Goal: Information Seeking & Learning: Check status

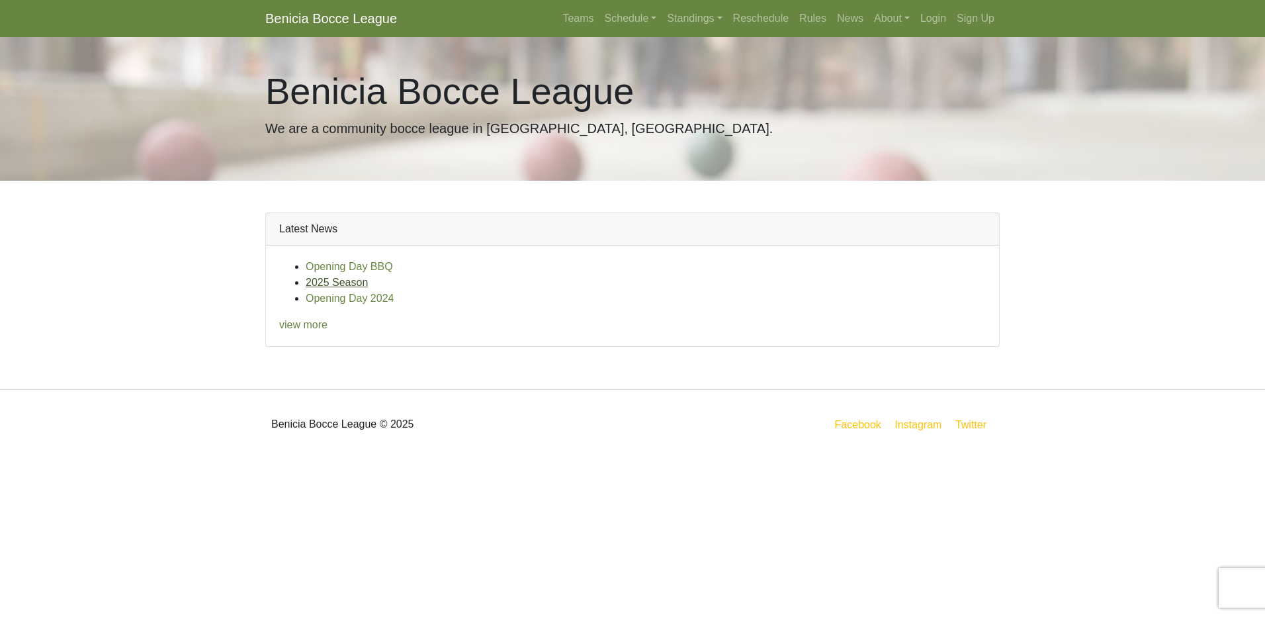
click at [353, 286] on link "2025 Season" at bounding box center [337, 282] width 62 height 11
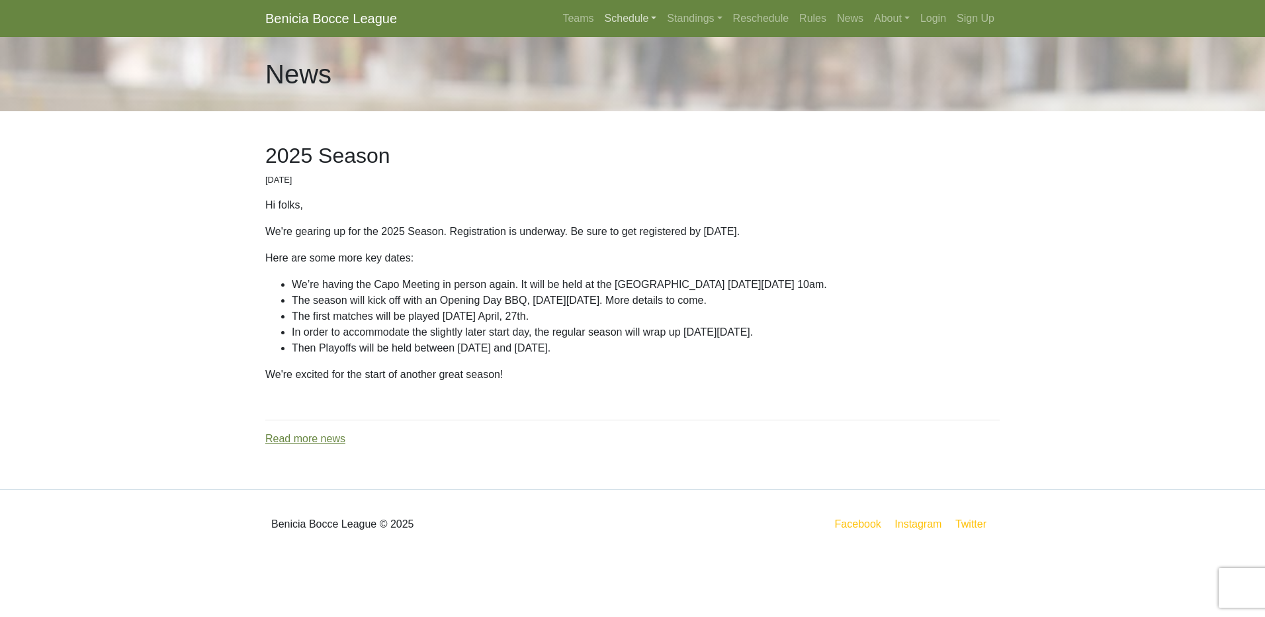
click at [643, 19] on link "Schedule" at bounding box center [631, 18] width 63 height 26
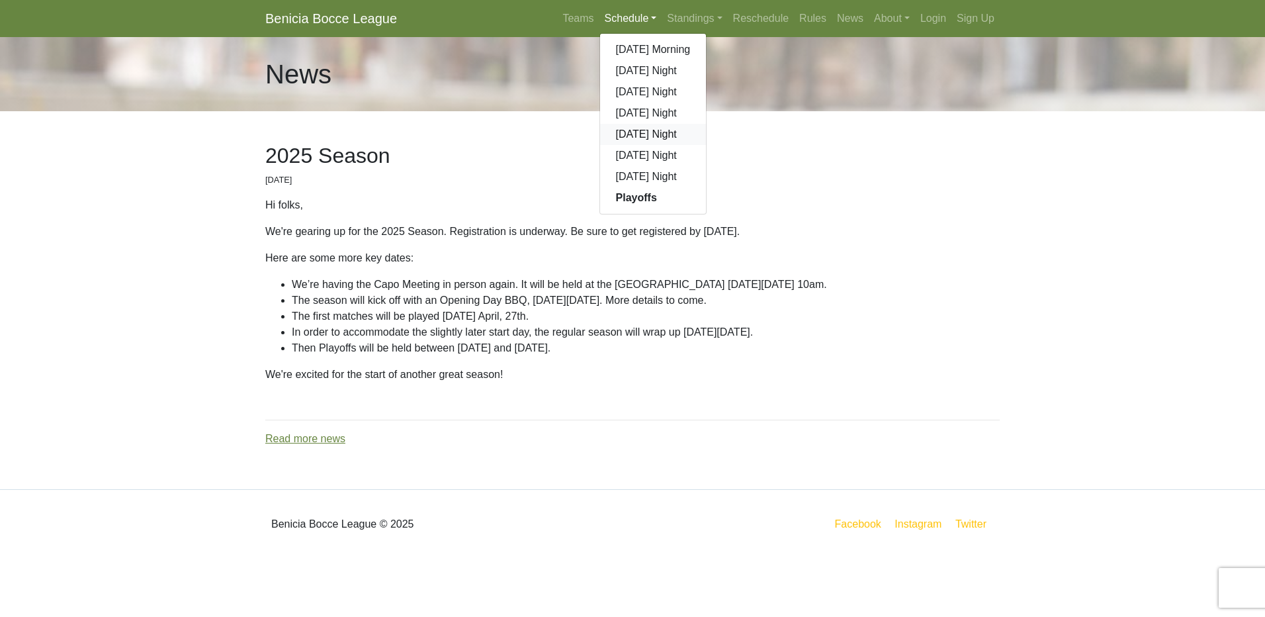
click at [645, 137] on link "[DATE] Night" at bounding box center [653, 134] width 107 height 21
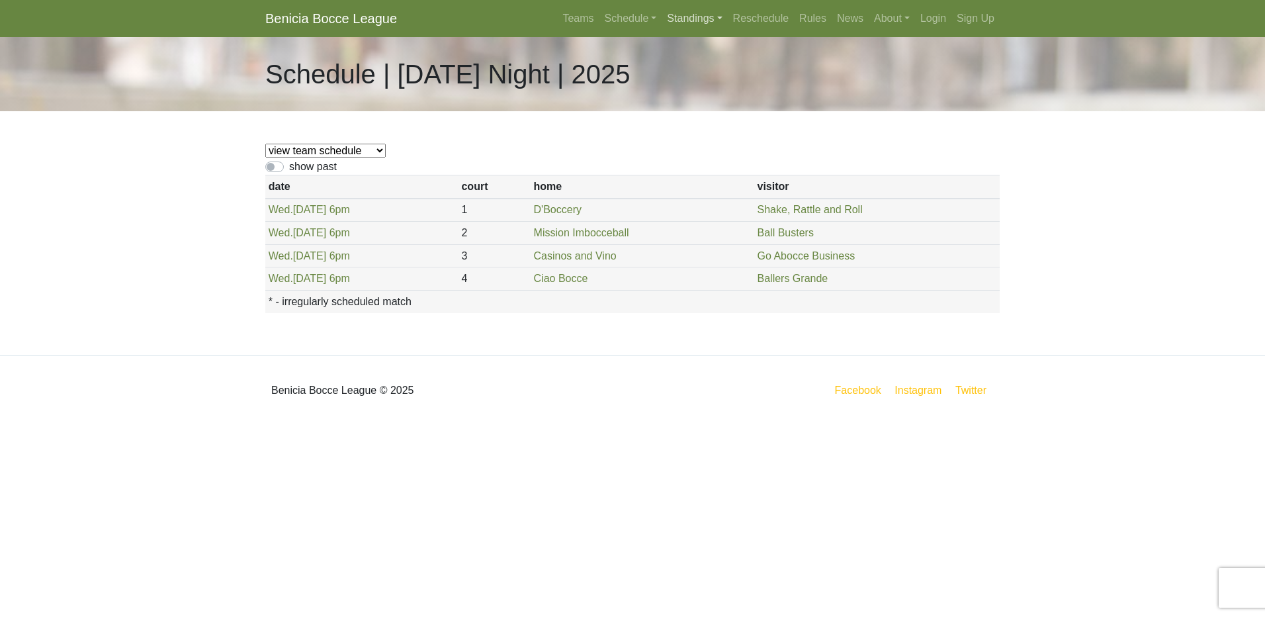
click at [710, 19] on link "Standings" at bounding box center [695, 18] width 66 height 26
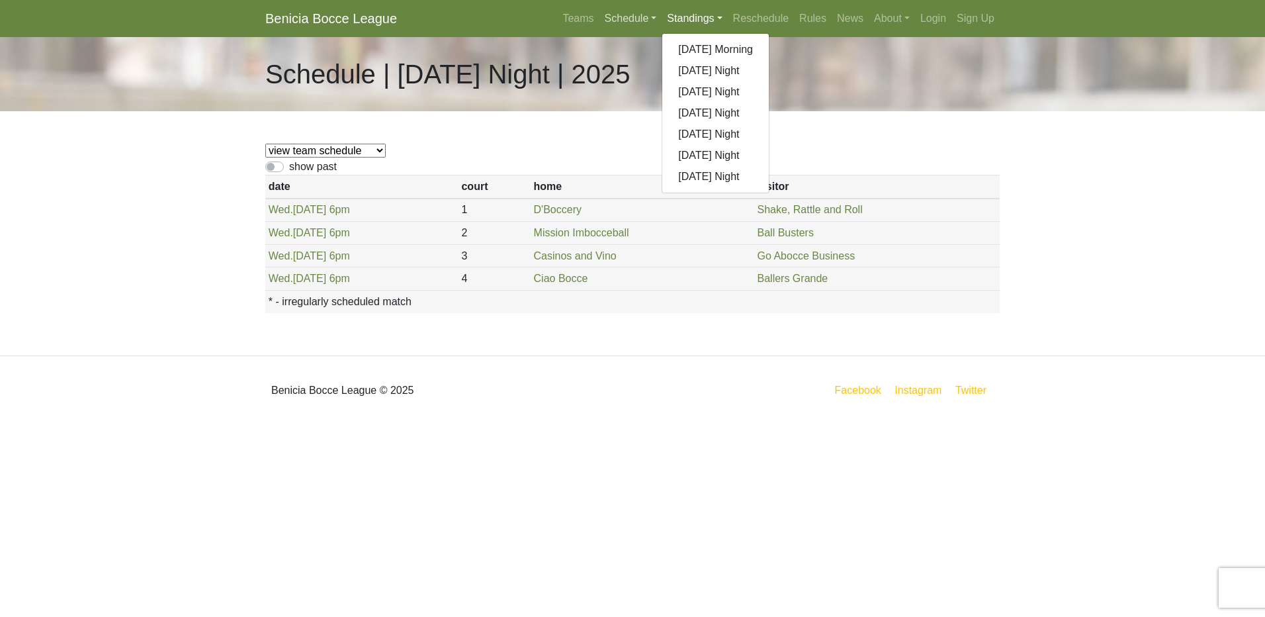
click at [644, 17] on link "Schedule" at bounding box center [631, 18] width 63 height 26
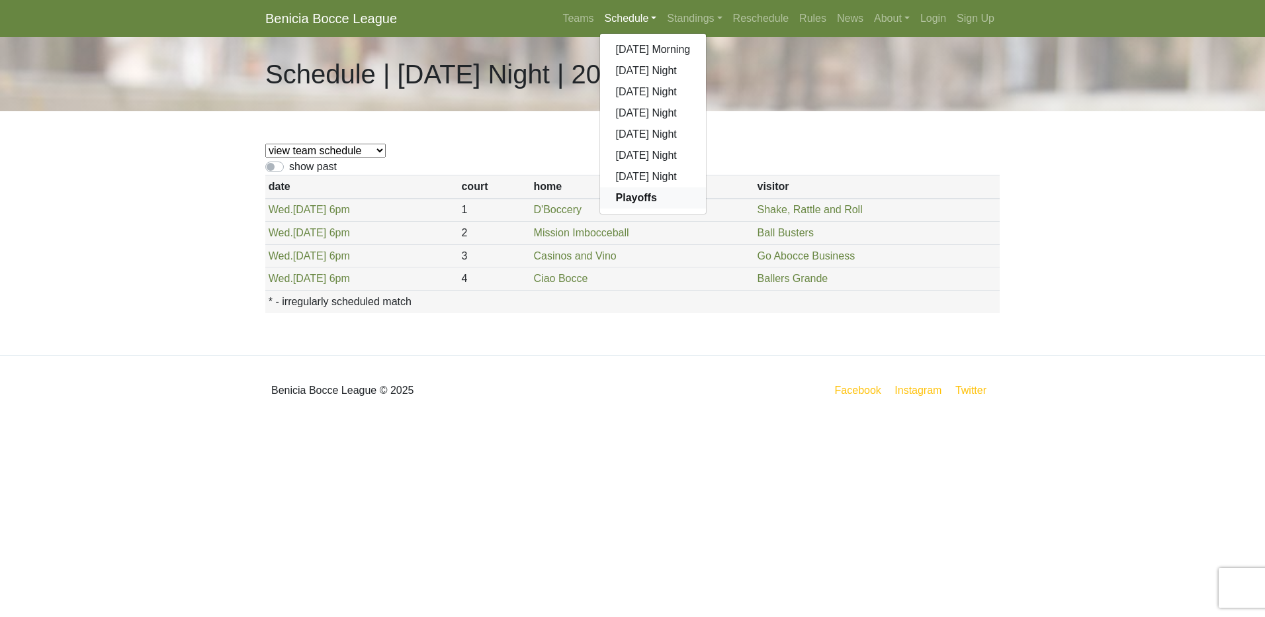
click at [638, 200] on strong "Playoffs" at bounding box center [636, 197] width 41 height 11
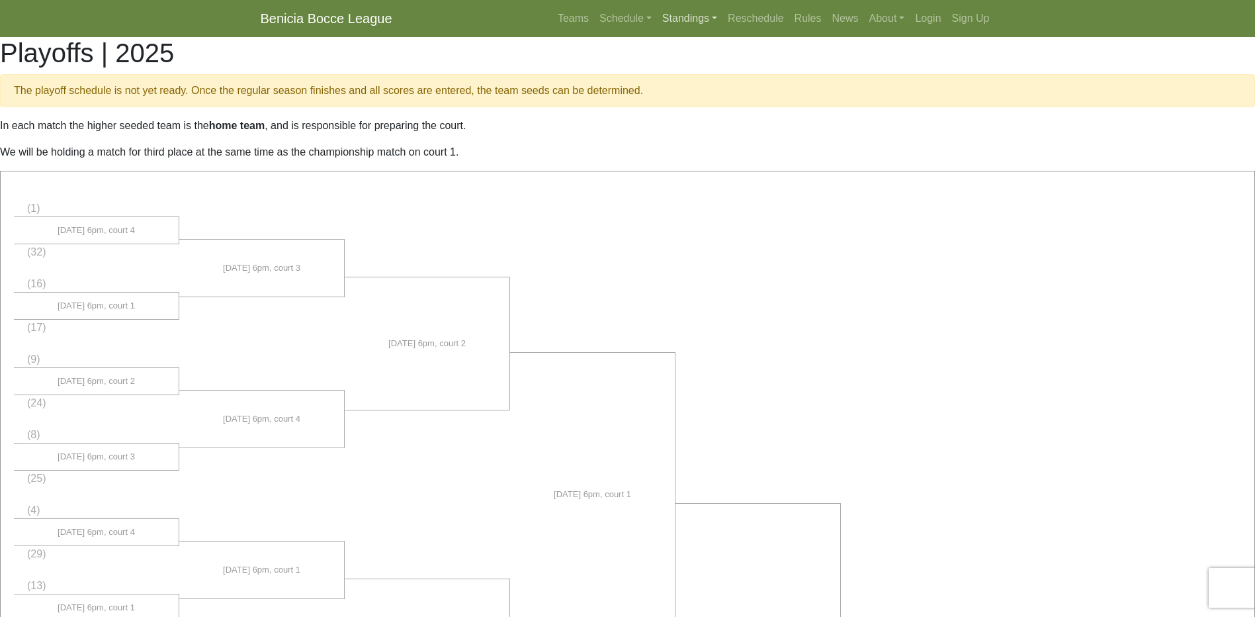
click at [712, 24] on link "Standings" at bounding box center [690, 18] width 66 height 26
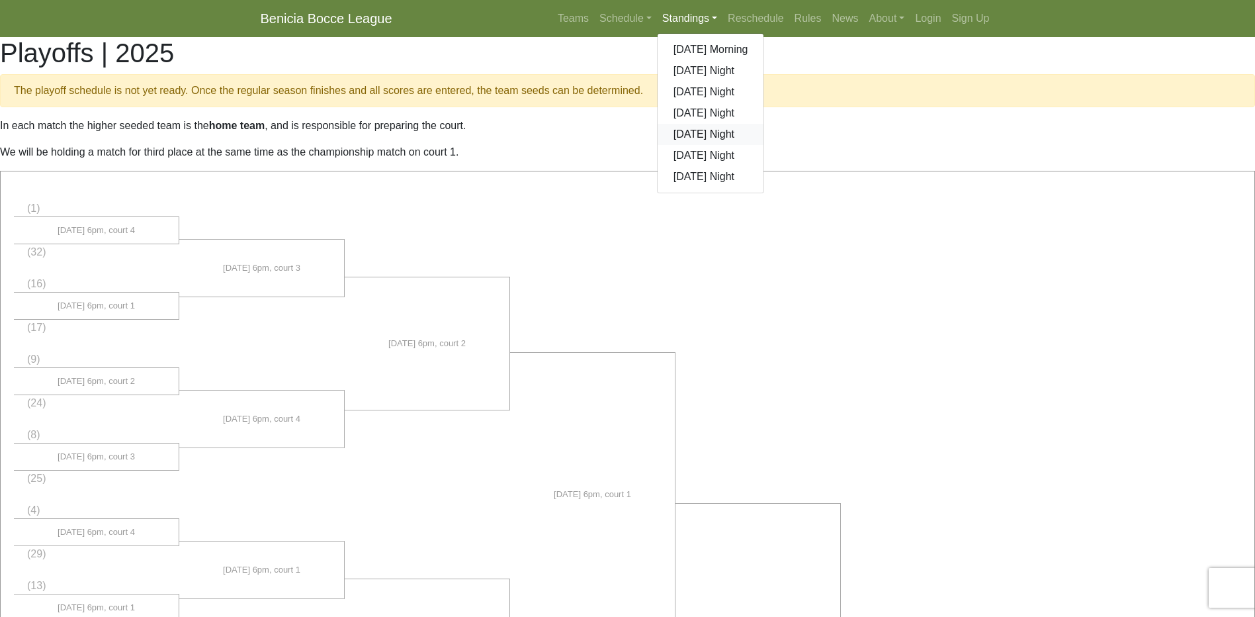
click at [718, 135] on link "[DATE] Night" at bounding box center [711, 134] width 107 height 21
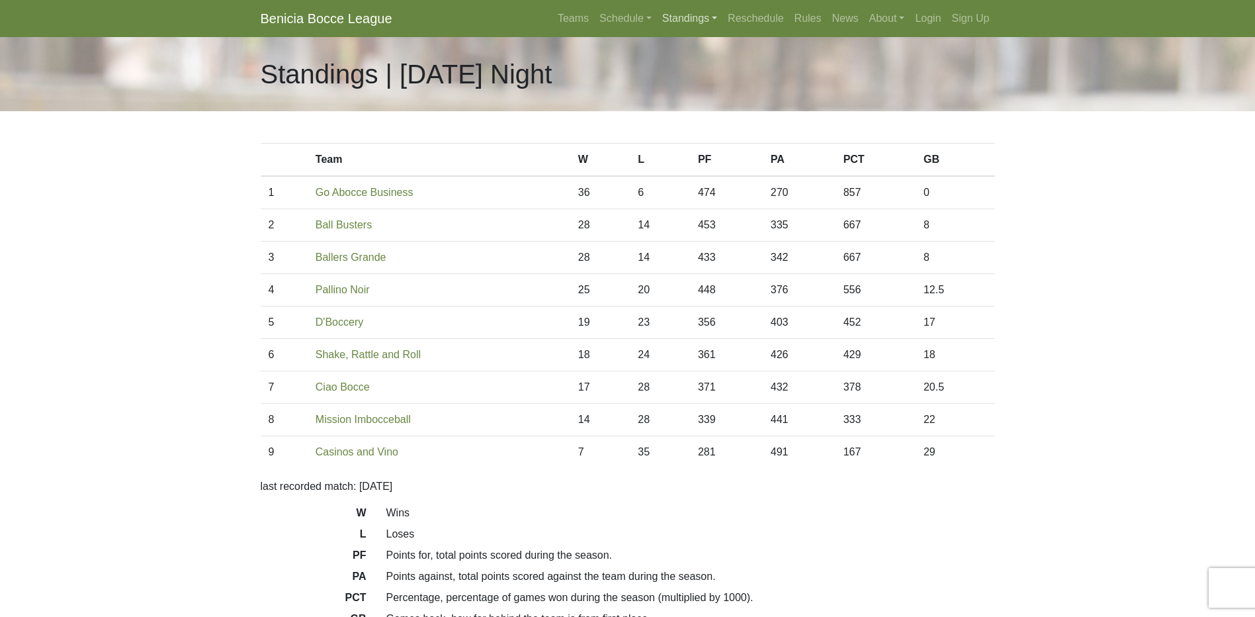
click at [698, 22] on link "Standings" at bounding box center [690, 18] width 66 height 26
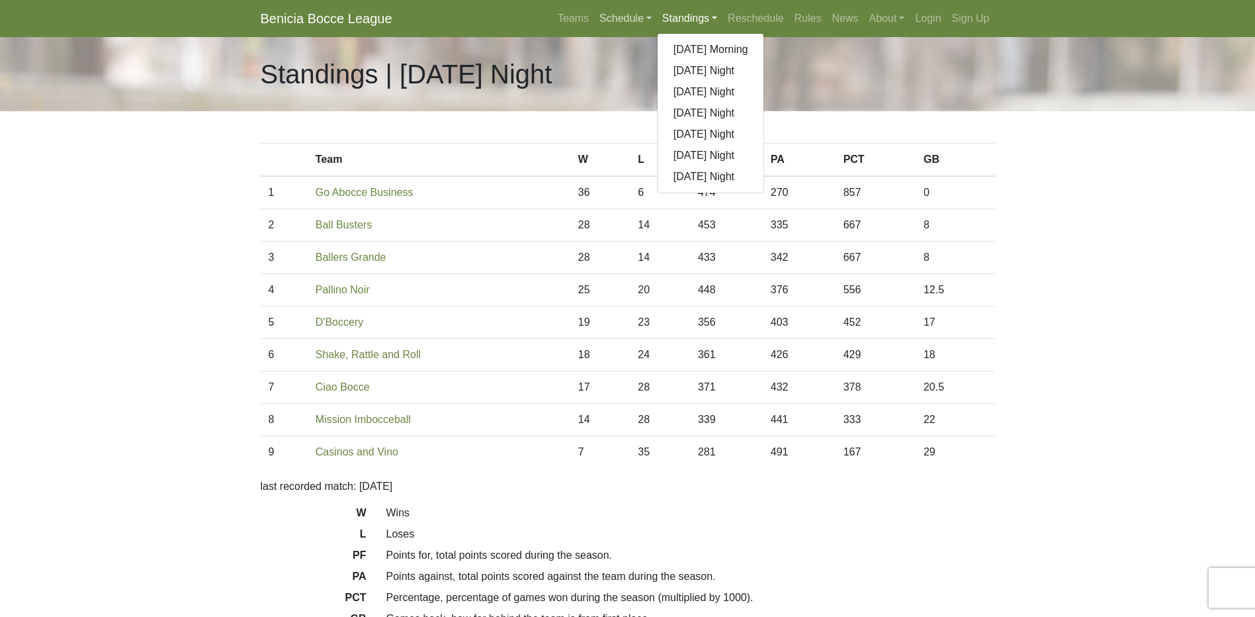
click at [627, 17] on link "Schedule" at bounding box center [625, 18] width 63 height 26
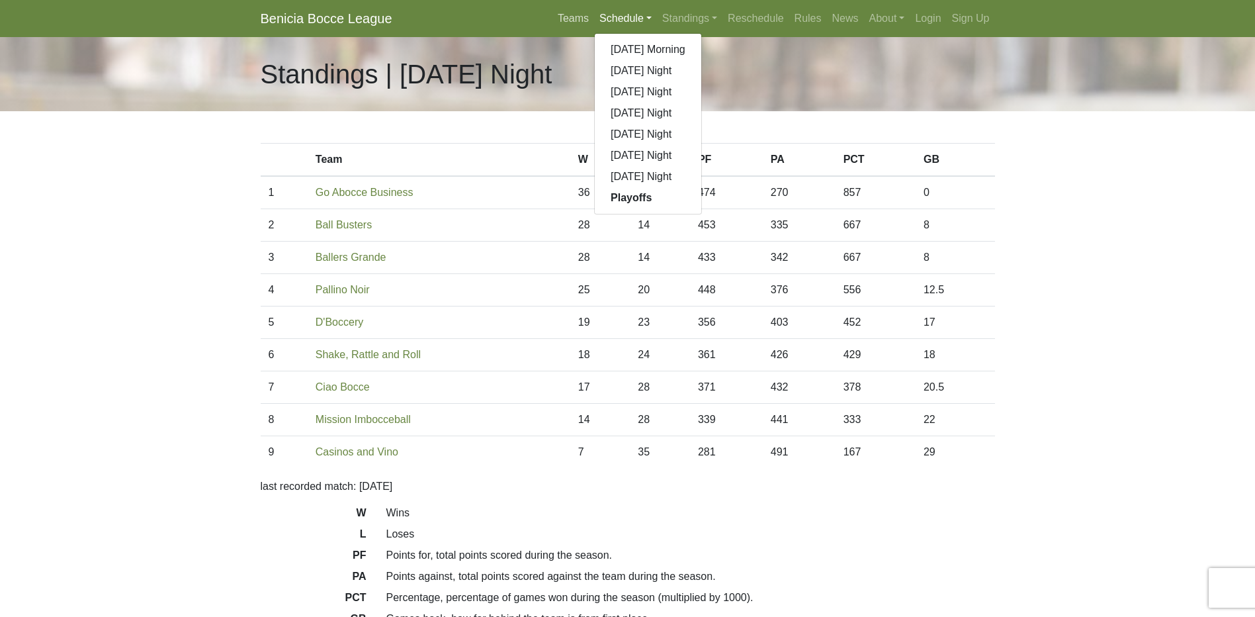
click at [574, 17] on link "Teams" at bounding box center [574, 18] width 42 height 26
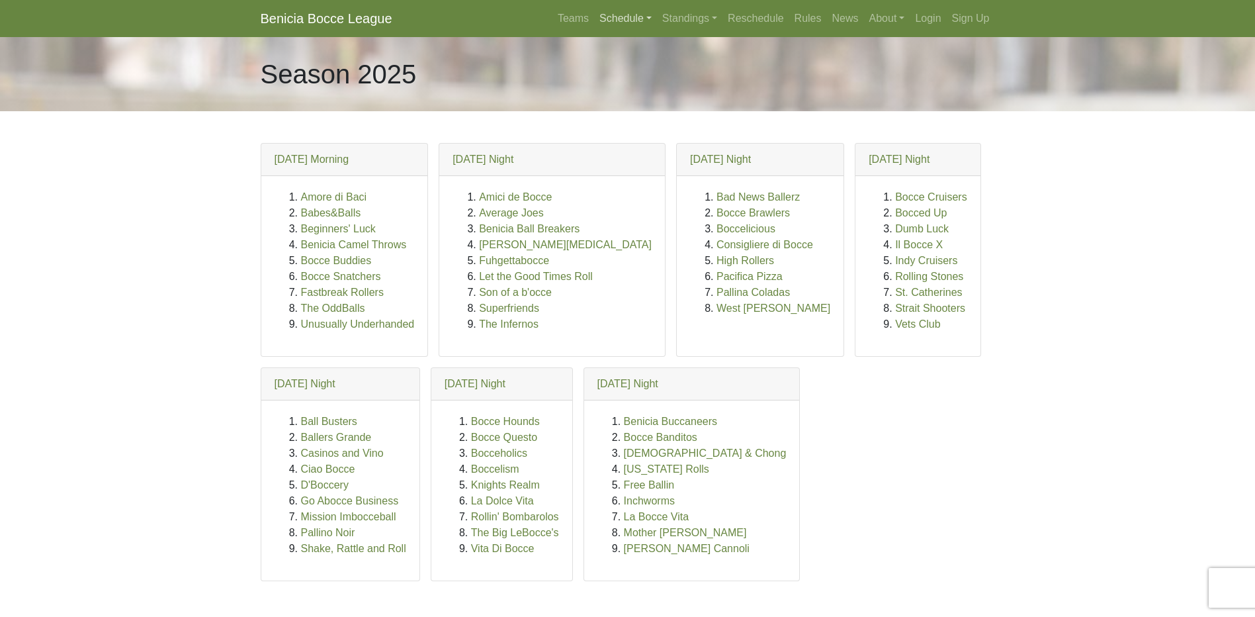
drag, startPoint x: 0, startPoint y: 0, endPoint x: 641, endPoint y: 21, distance: 641.0
click at [641, 21] on link "Schedule" at bounding box center [625, 18] width 63 height 26
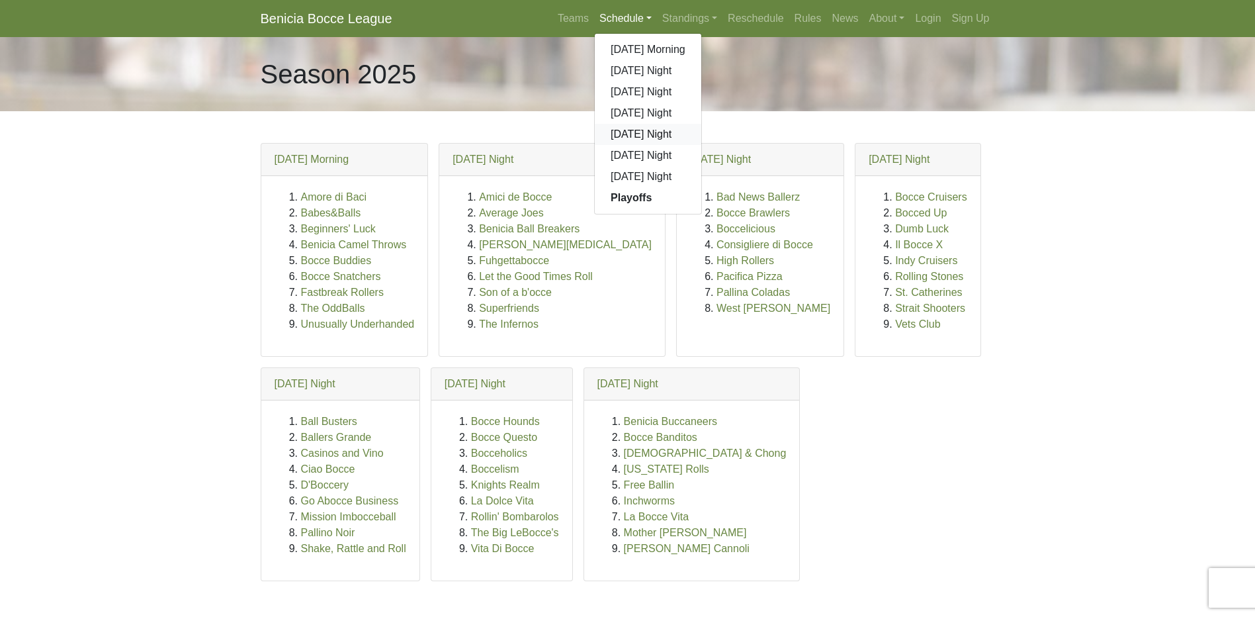
click at [647, 138] on link "[DATE] Night" at bounding box center [648, 134] width 107 height 21
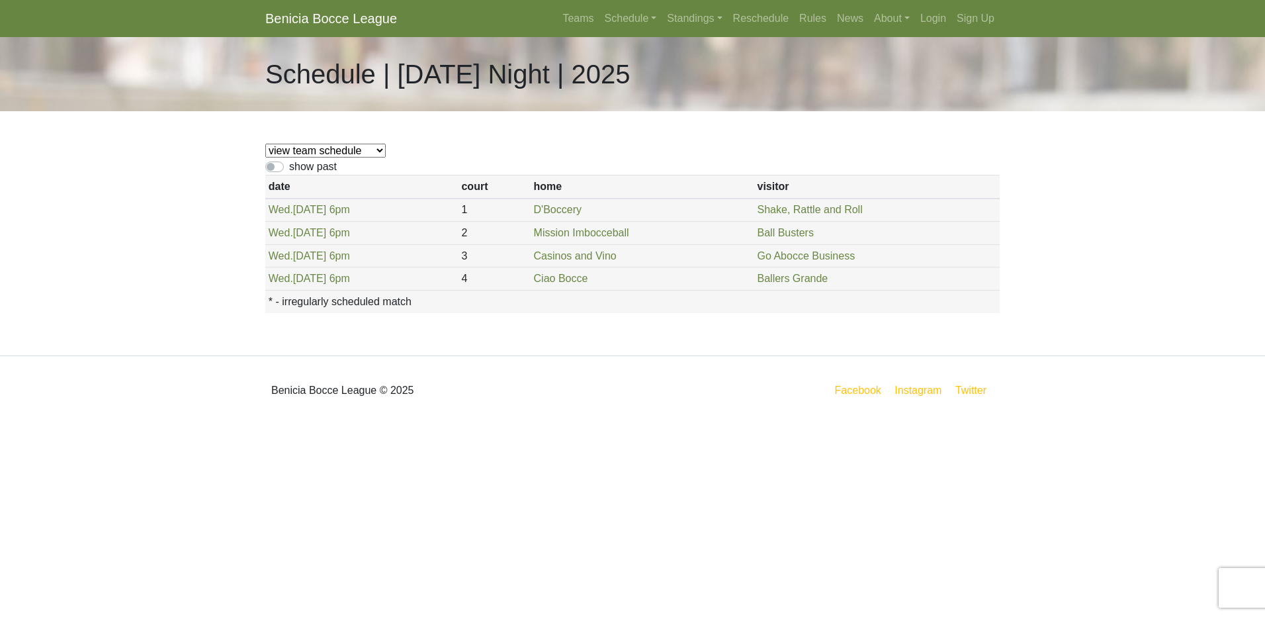
click at [274, 173] on div "show past" at bounding box center [632, 167] width 735 height 16
click at [289, 168] on label "show past" at bounding box center [313, 167] width 48 height 16
click at [289, 167] on input "show past" at bounding box center [293, 163] width 9 height 9
checkbox input "true"
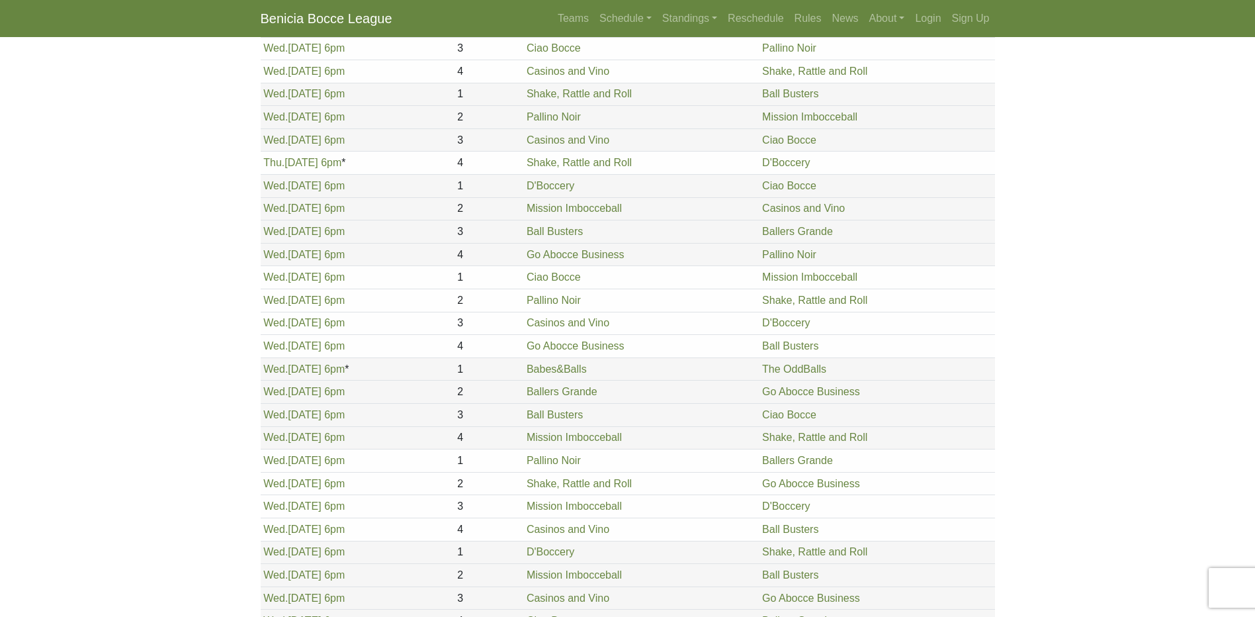
scroll to position [1388, 0]
